Goal: Task Accomplishment & Management: Manage account settings

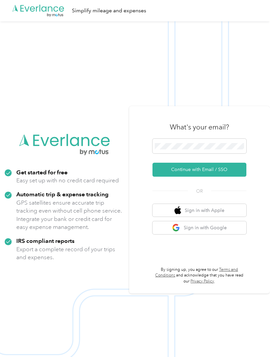
click at [202, 177] on button "Continue with Email / SSO" at bounding box center [200, 170] width 94 height 14
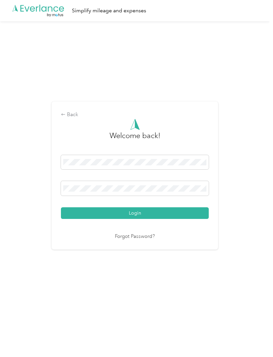
click at [137, 219] on button "Login" at bounding box center [135, 214] width 148 height 12
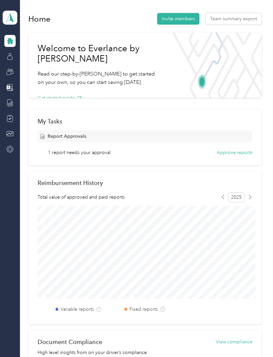
click at [238, 154] on button "Approve reports" at bounding box center [235, 152] width 36 height 7
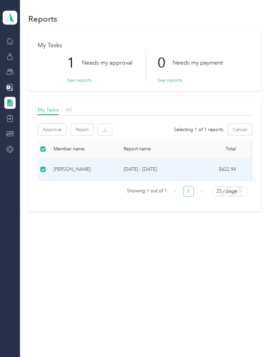
click at [52, 131] on button "Approve" at bounding box center [52, 130] width 28 height 12
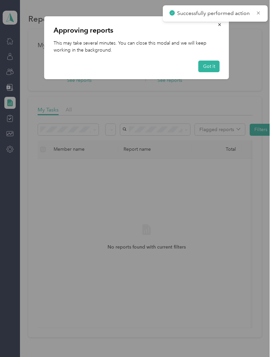
click at [210, 66] on button "Got it" at bounding box center [209, 67] width 21 height 12
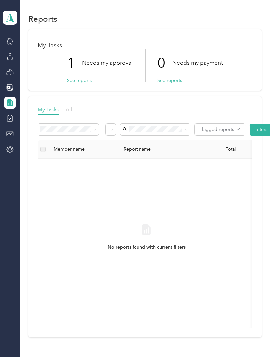
click at [80, 80] on button "See reports" at bounding box center [79, 80] width 25 height 7
click at [84, 81] on button "See reports" at bounding box center [79, 80] width 25 height 7
click at [78, 81] on button "See reports" at bounding box center [79, 80] width 25 height 7
click at [82, 79] on button "See reports" at bounding box center [79, 80] width 25 height 7
click at [84, 81] on button "See reports" at bounding box center [79, 80] width 25 height 7
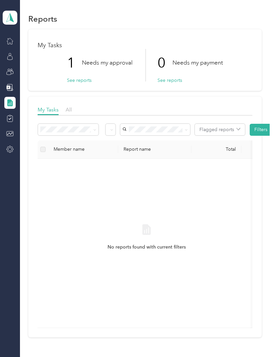
click at [234, 343] on div "Reports My Tasks 1 Needs my approval See reports 0 Needs my payment See reports…" at bounding box center [145, 187] width 250 height 374
